Goal: Task Accomplishment & Management: Manage account settings

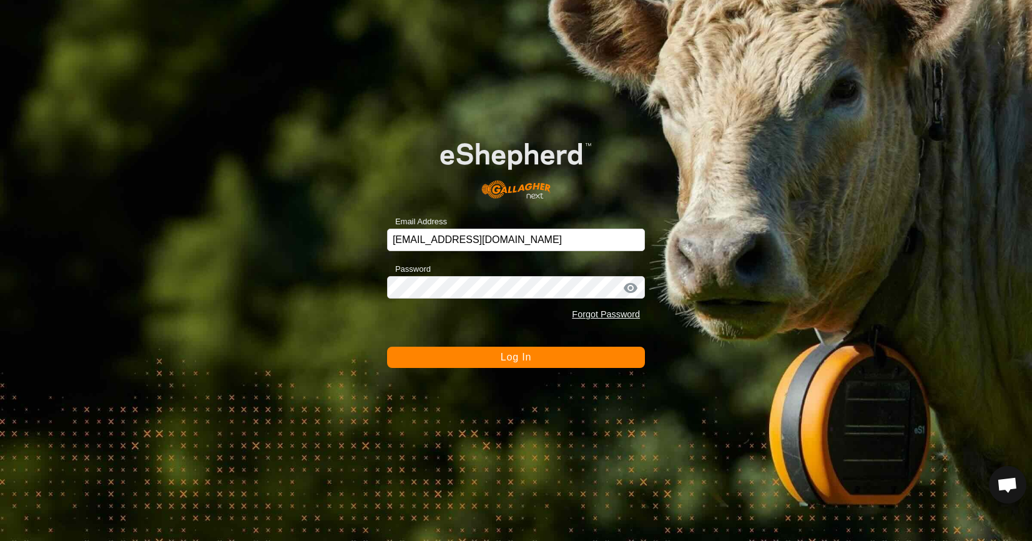
click at [450, 356] on button "Log In" at bounding box center [516, 357] width 258 height 21
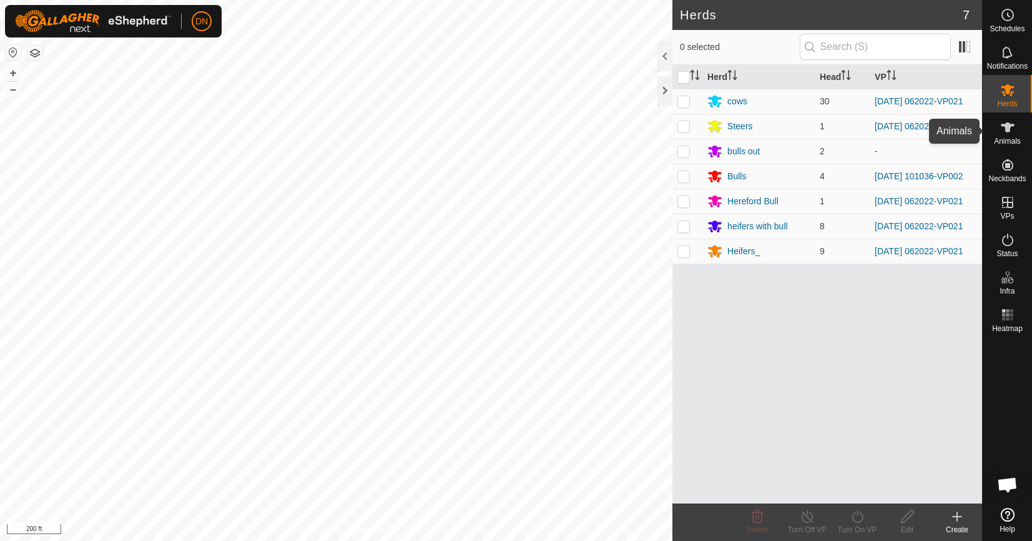
click at [1012, 119] on es-animals-svg-icon at bounding box center [1008, 127] width 22 height 20
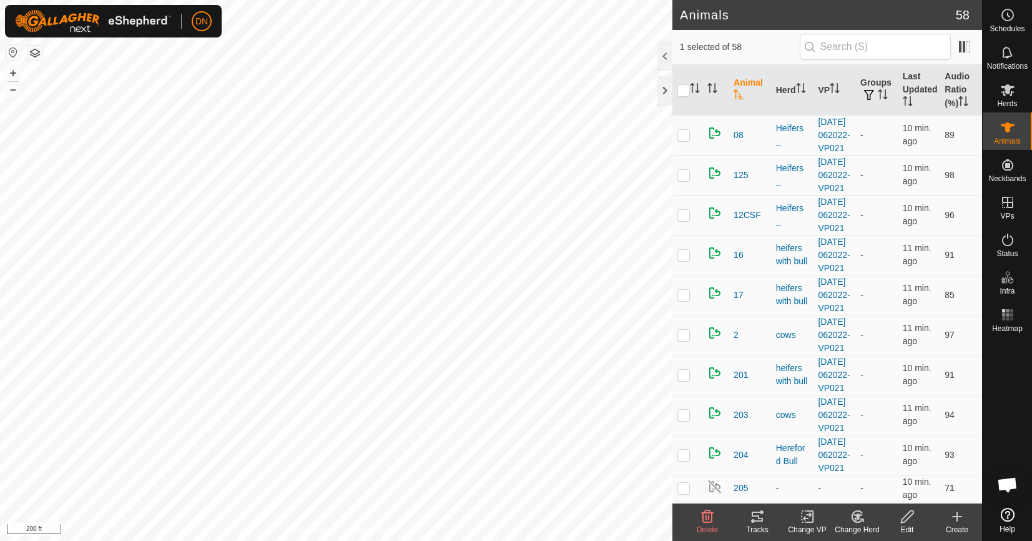
click at [908, 510] on icon at bounding box center [908, 516] width 16 height 15
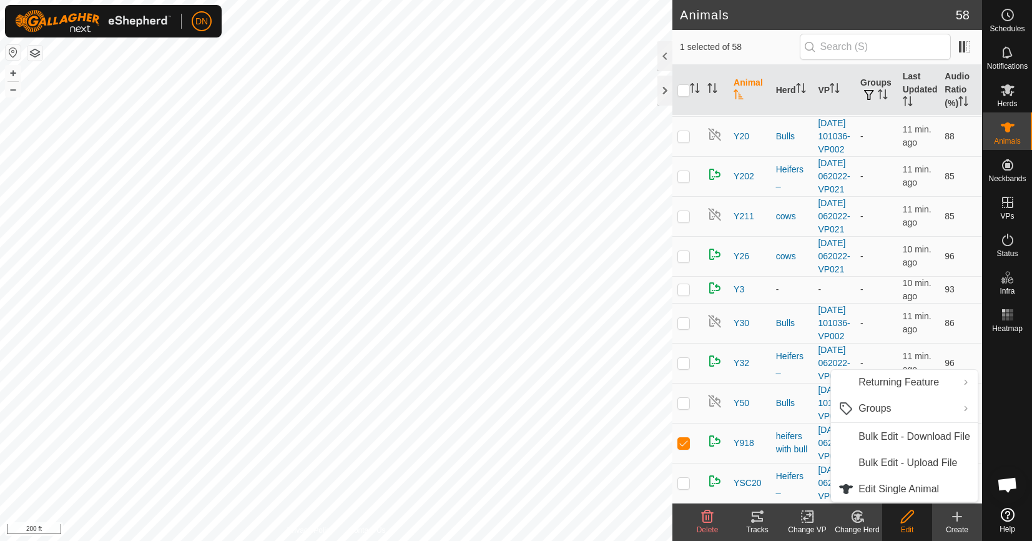
scroll to position [2559, 0]
click at [904, 488] on link "Edit Single Animal" at bounding box center [904, 488] width 147 height 25
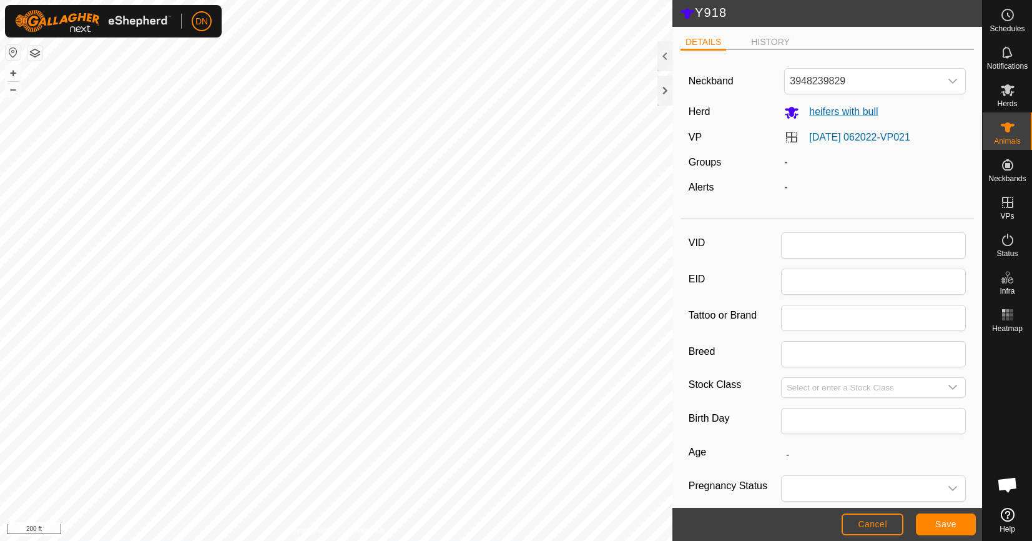
click at [844, 109] on span "heifers with bull" at bounding box center [838, 111] width 79 height 11
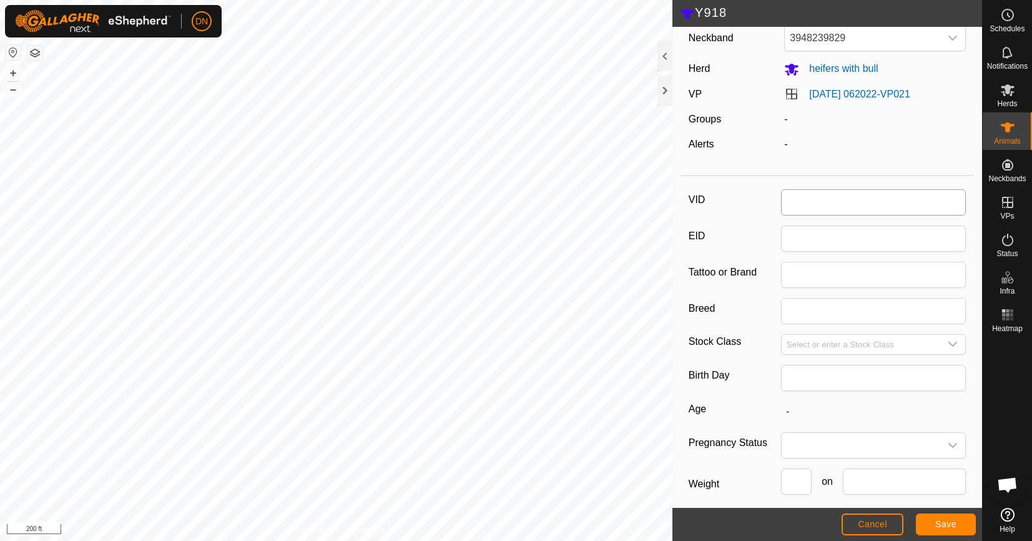
scroll to position [102, 0]
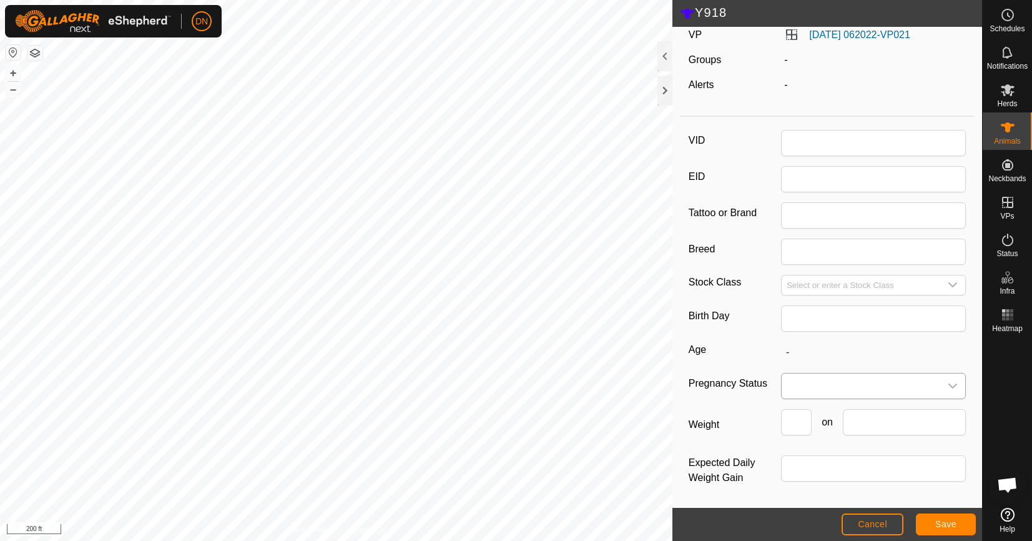
click at [948, 384] on icon "dropdown trigger" at bounding box center [953, 386] width 10 height 10
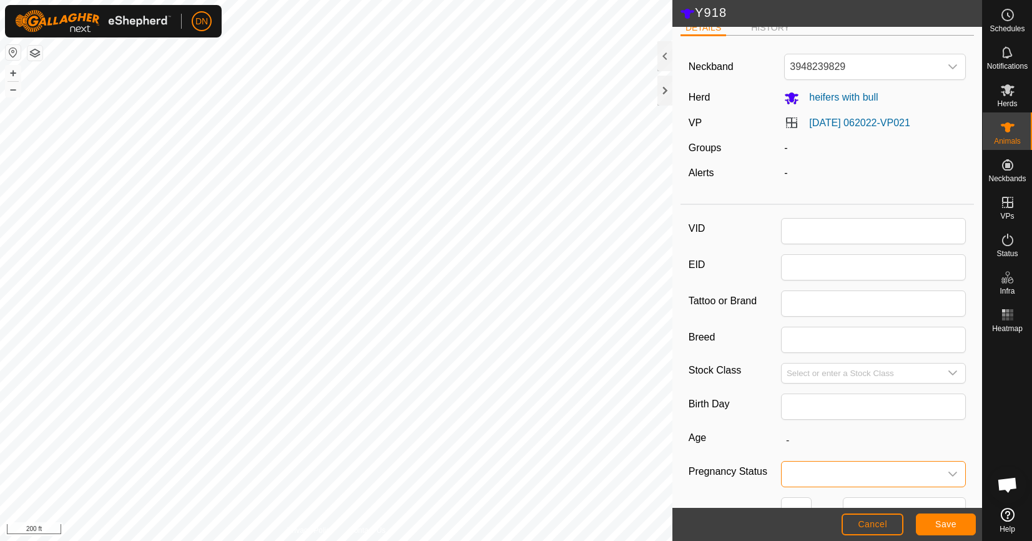
scroll to position [0, 0]
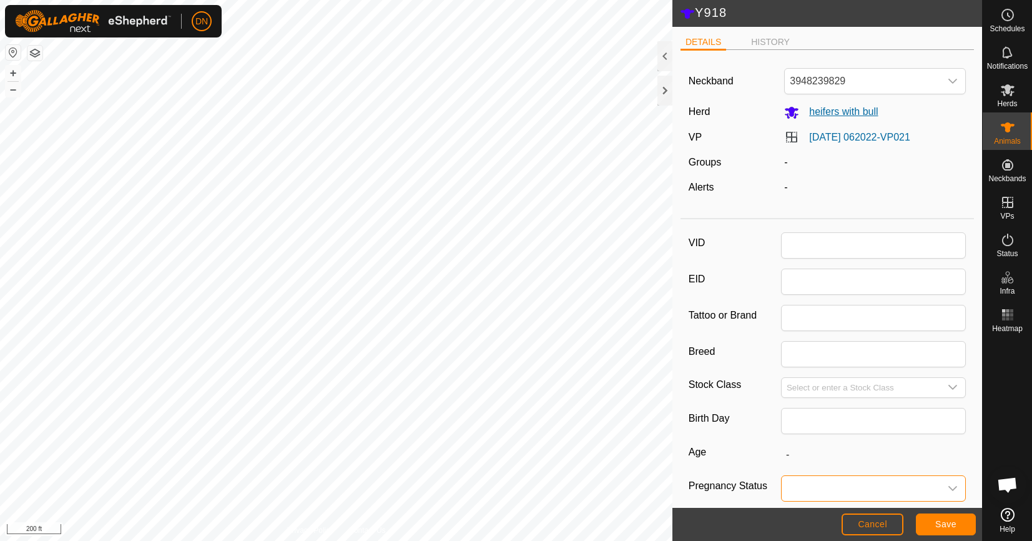
click at [784, 111] on icon at bounding box center [791, 112] width 15 height 15
click at [948, 81] on icon "dropdown trigger" at bounding box center [953, 81] width 10 height 10
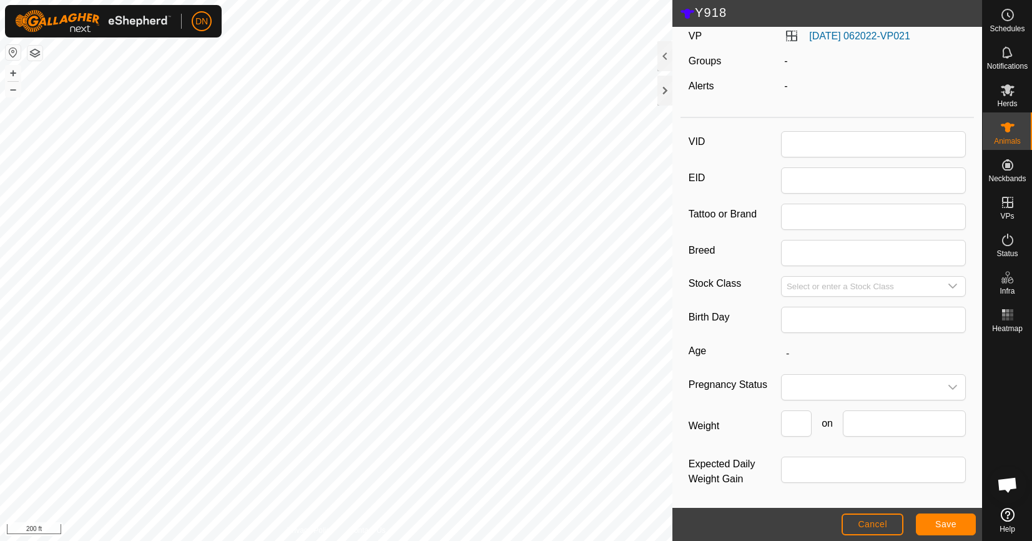
scroll to position [102, 0]
click at [1007, 126] on icon at bounding box center [1008, 127] width 14 height 10
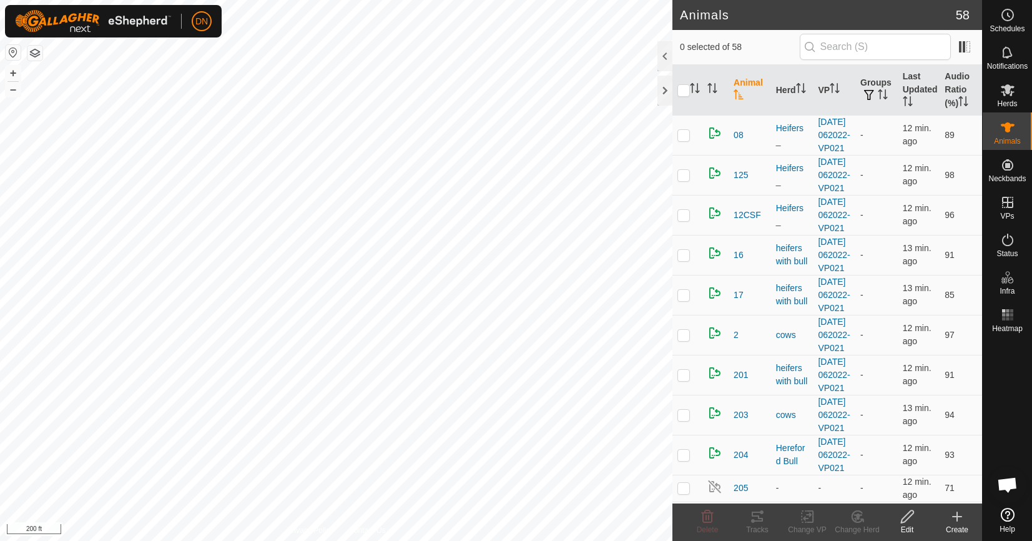
click at [904, 517] on icon at bounding box center [907, 516] width 12 height 12
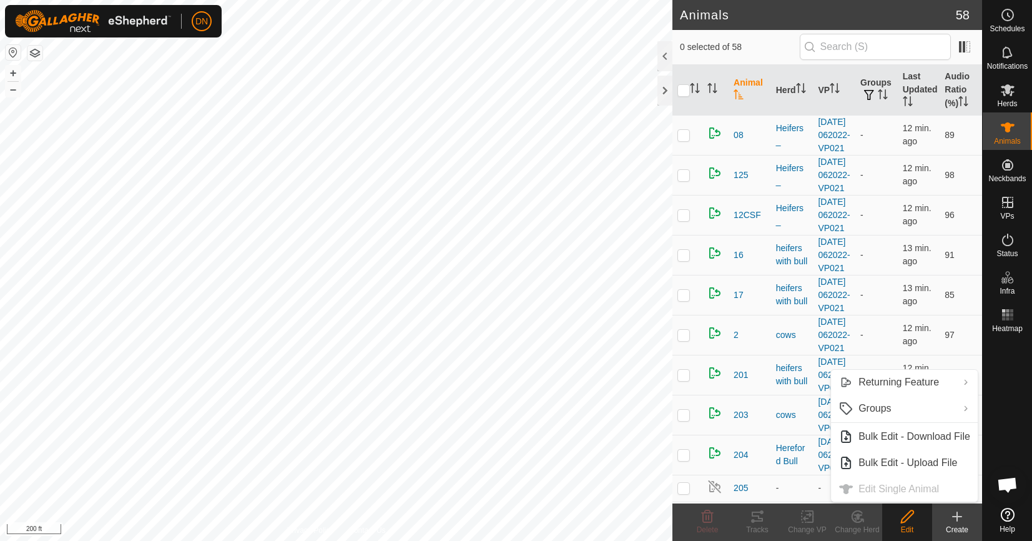
click at [867, 487] on ul "Returning Feature Turn On Turn Off Groups Clear Groups Manage Groups Bulk Edit …" at bounding box center [904, 436] width 147 height 132
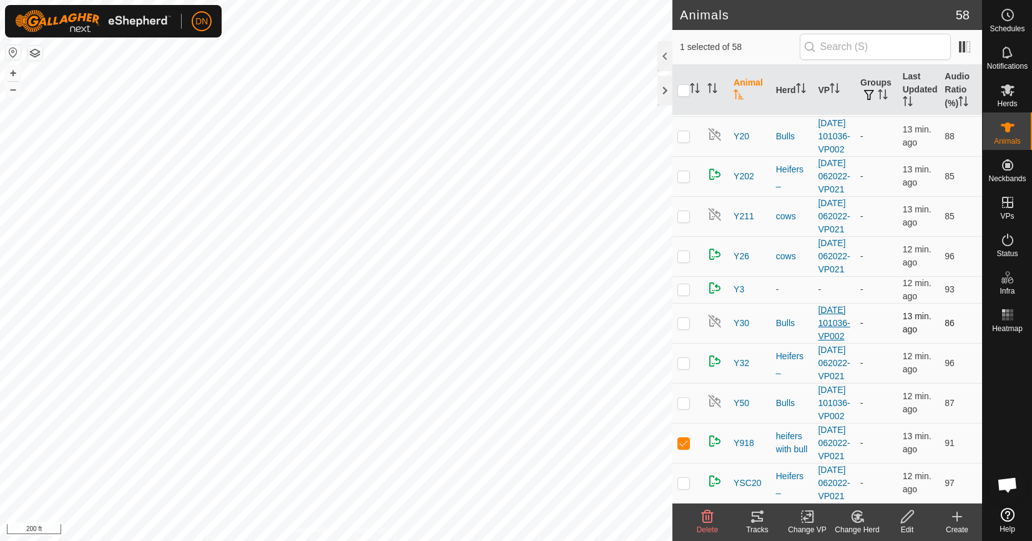
scroll to position [2559, 0]
click at [739, 436] on span "Y918" at bounding box center [744, 442] width 21 height 13
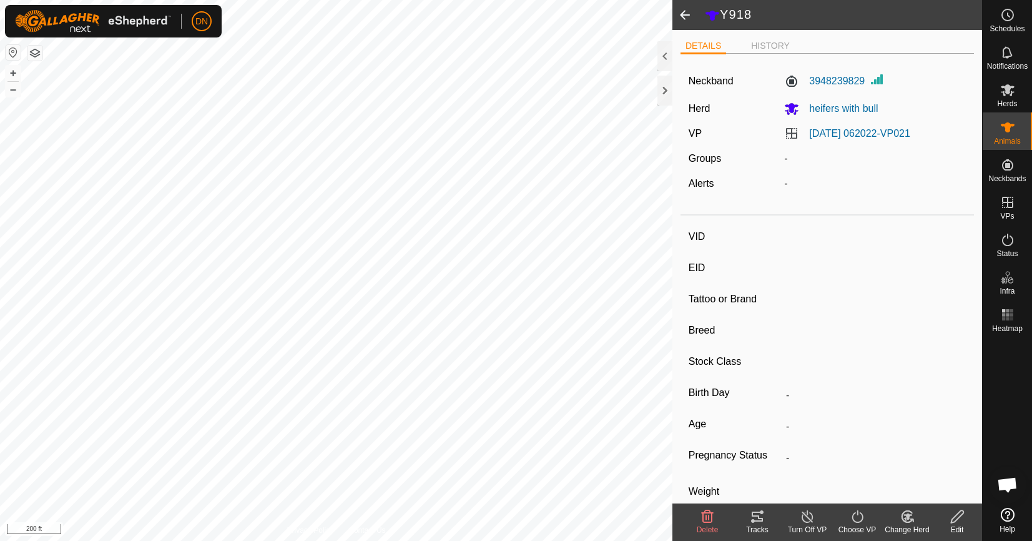
click at [681, 13] on span at bounding box center [684, 15] width 25 height 30
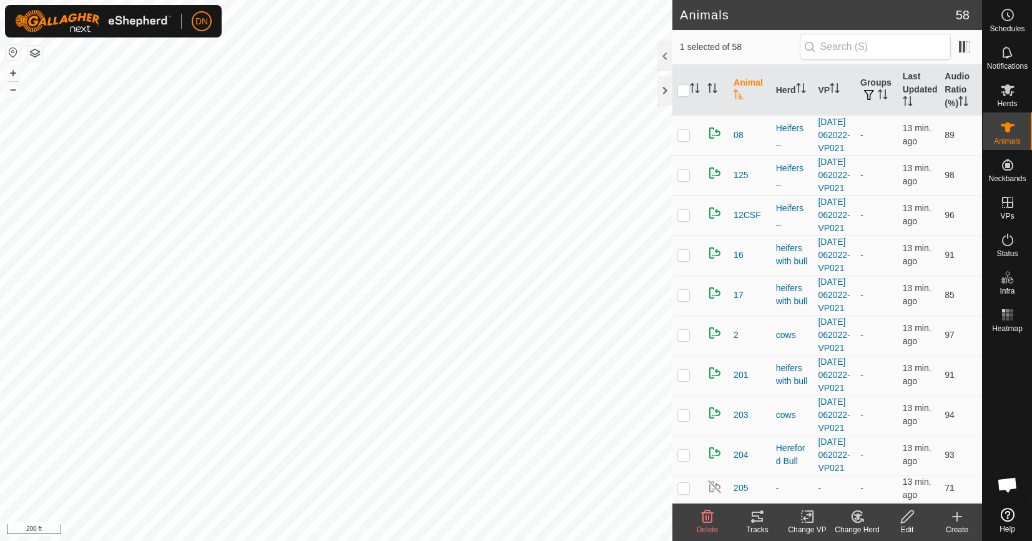
click at [900, 516] on icon at bounding box center [908, 516] width 16 height 15
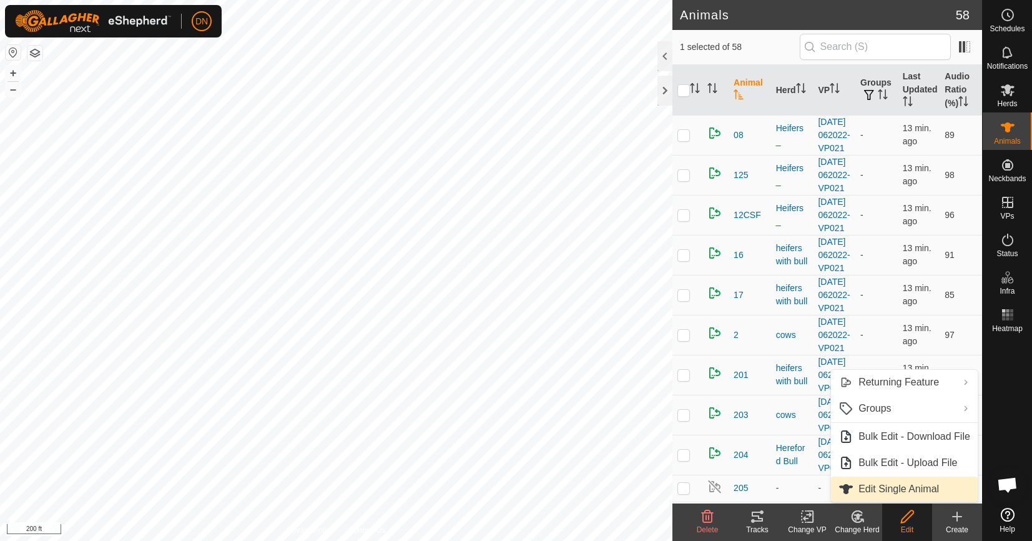
click at [900, 490] on link "Edit Single Animal" at bounding box center [904, 488] width 147 height 25
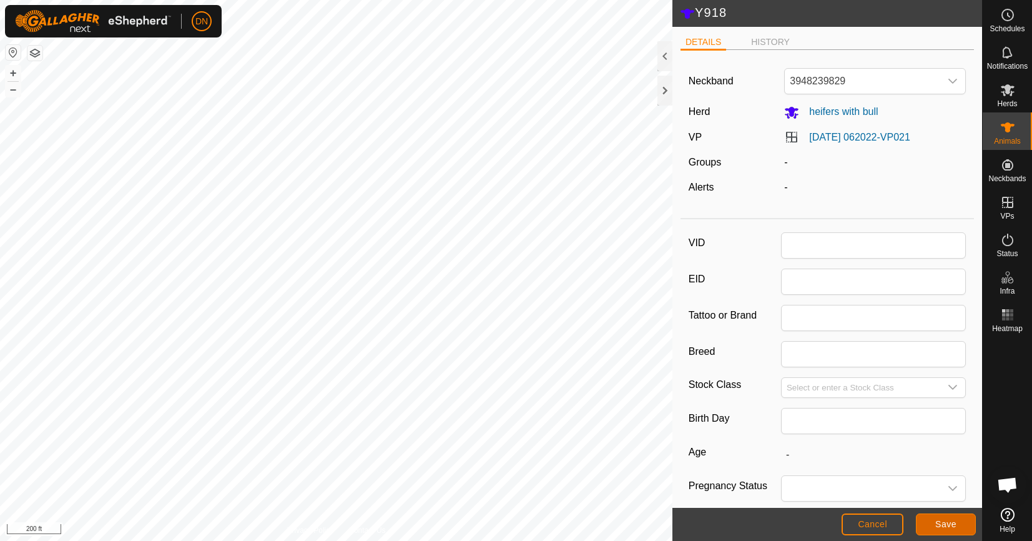
click at [948, 526] on span "Save" at bounding box center [945, 524] width 21 height 10
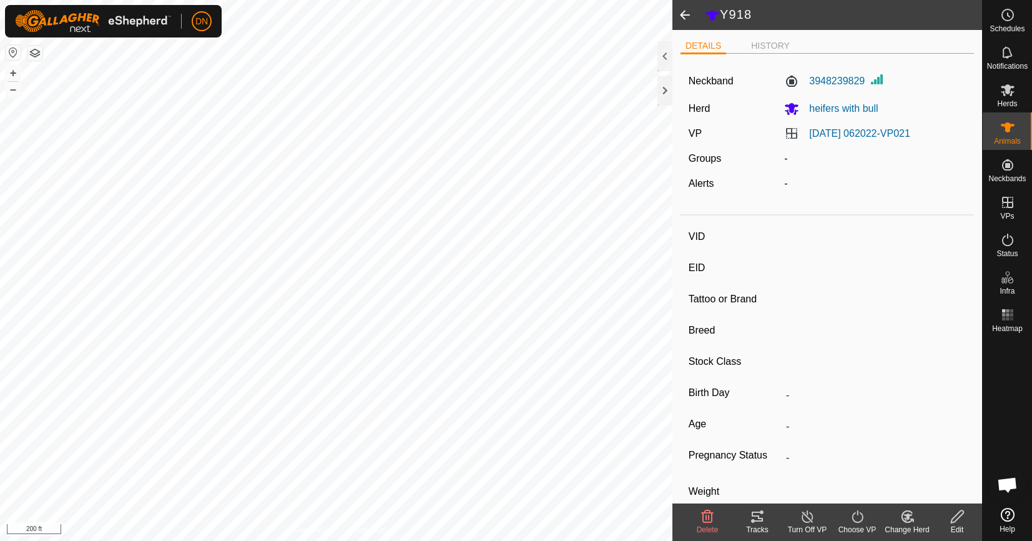
click at [910, 518] on icon at bounding box center [908, 516] width 16 height 15
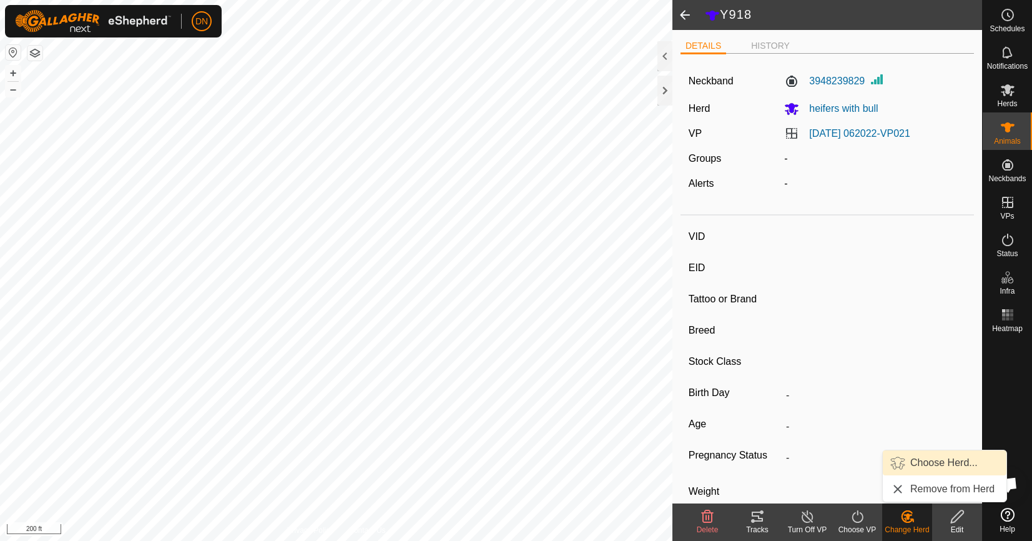
click at [929, 453] on link "Choose Herd..." at bounding box center [945, 462] width 124 height 25
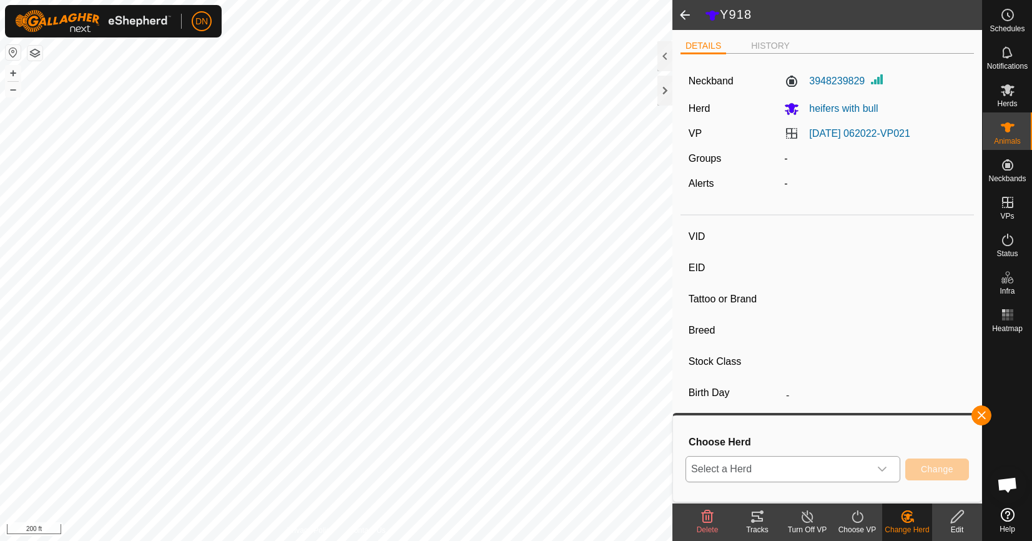
click at [886, 464] on icon "dropdown trigger" at bounding box center [882, 469] width 10 height 10
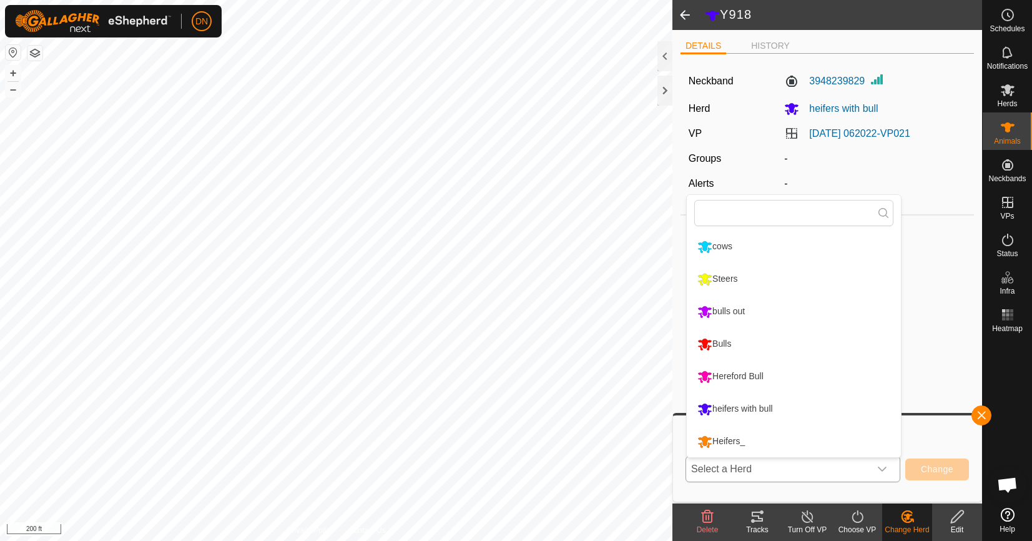
click at [709, 244] on li "cows" at bounding box center [794, 246] width 214 height 31
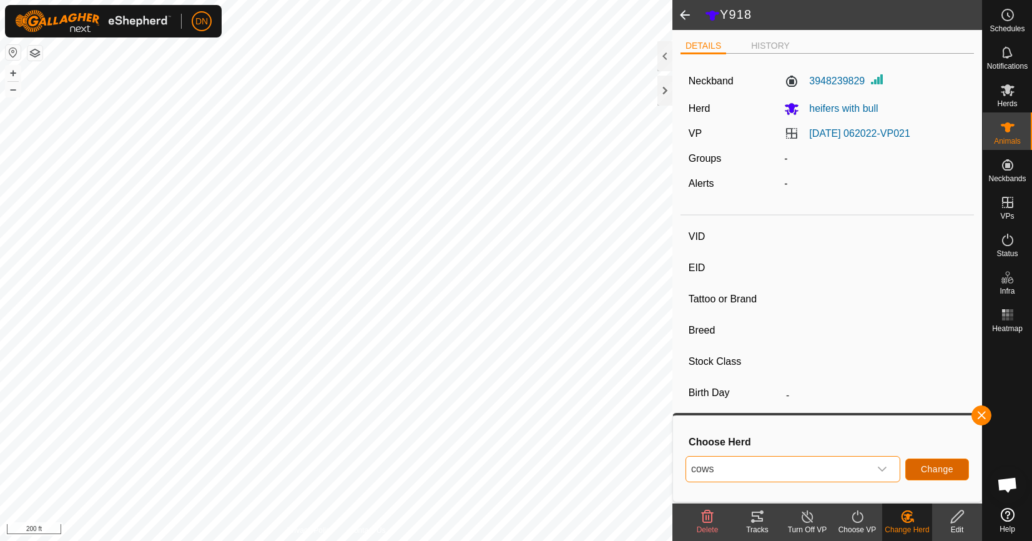
click at [942, 465] on span "Change" at bounding box center [937, 469] width 32 height 10
